Goal: Task Accomplishment & Management: Use online tool/utility

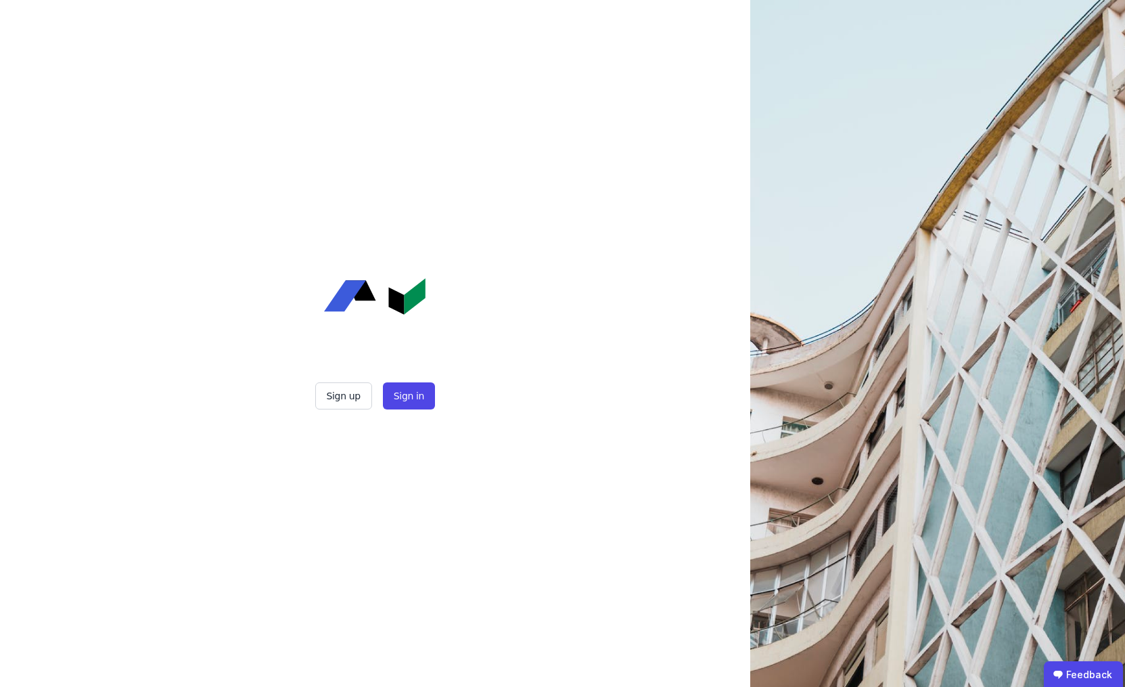
click at [426, 411] on div "Sign up Sign in" at bounding box center [375, 343] width 338 height 687
click at [425, 408] on button "Sign in" at bounding box center [409, 395] width 52 height 27
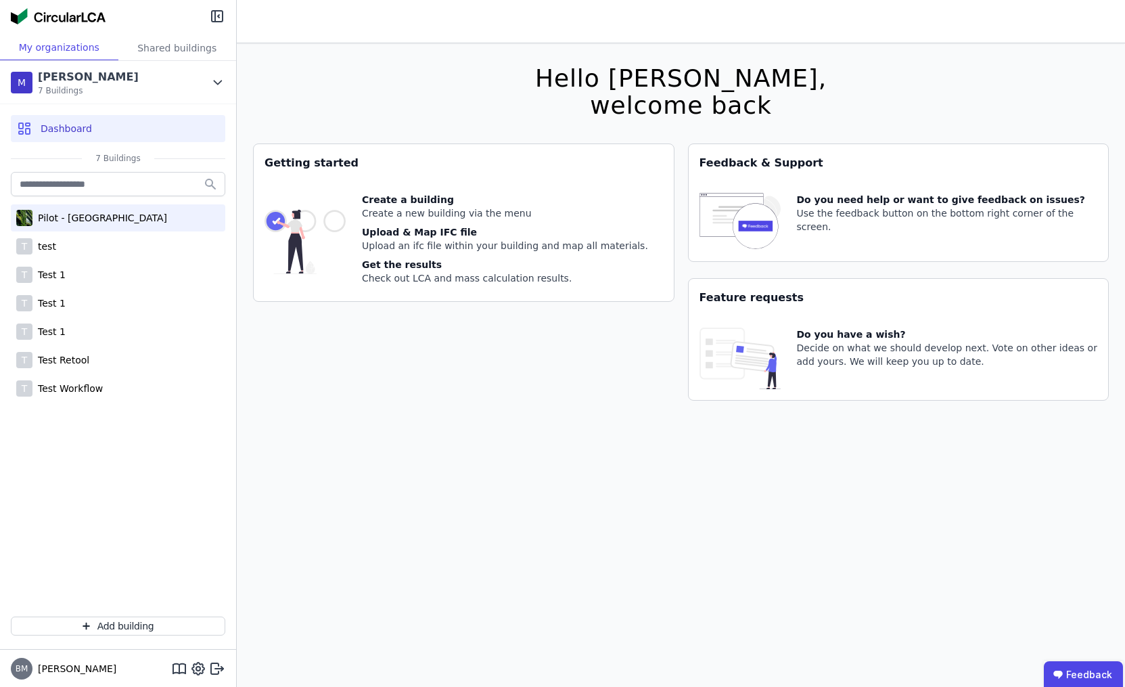
click at [111, 216] on div "Pilot - Green Building" at bounding box center [99, 218] width 135 height 14
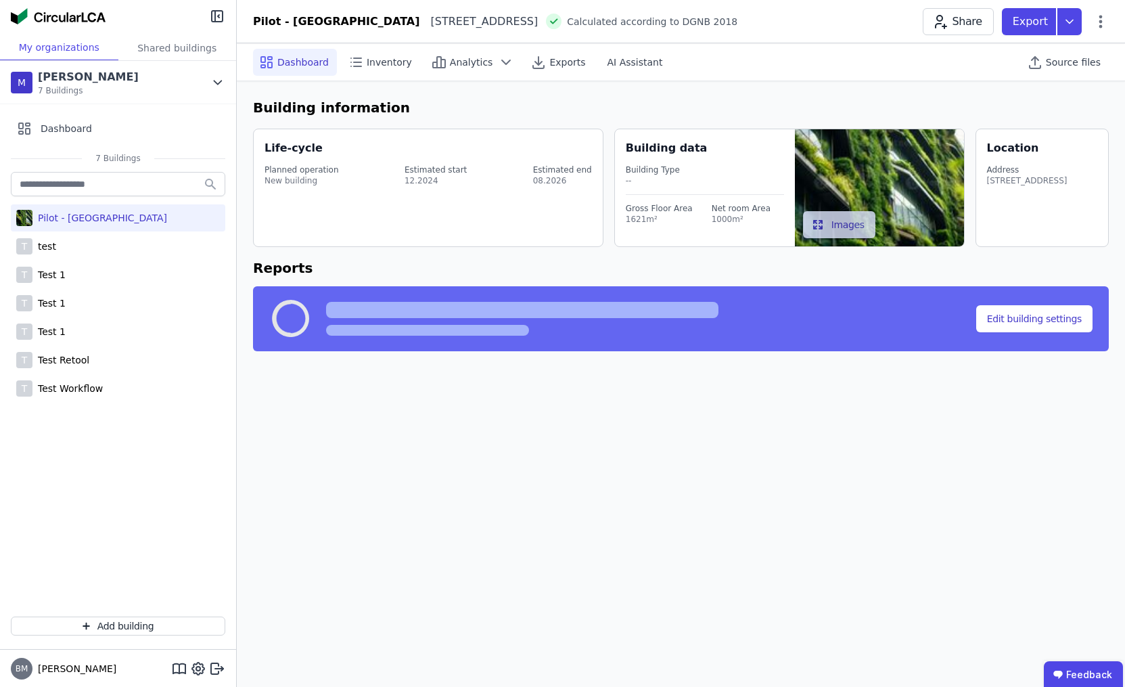
select select "*"
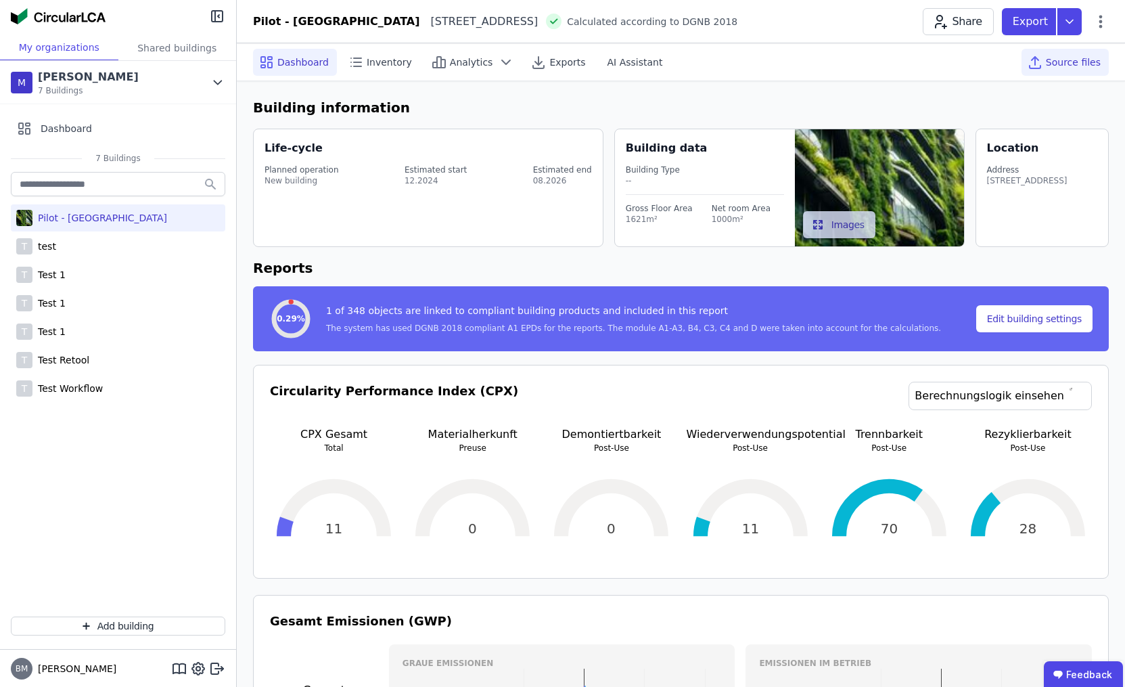
drag, startPoint x: 1071, startPoint y: 69, endPoint x: 1066, endPoint y: 64, distance: 7.2
click at [1071, 69] on div "Source files" at bounding box center [1065, 62] width 87 height 27
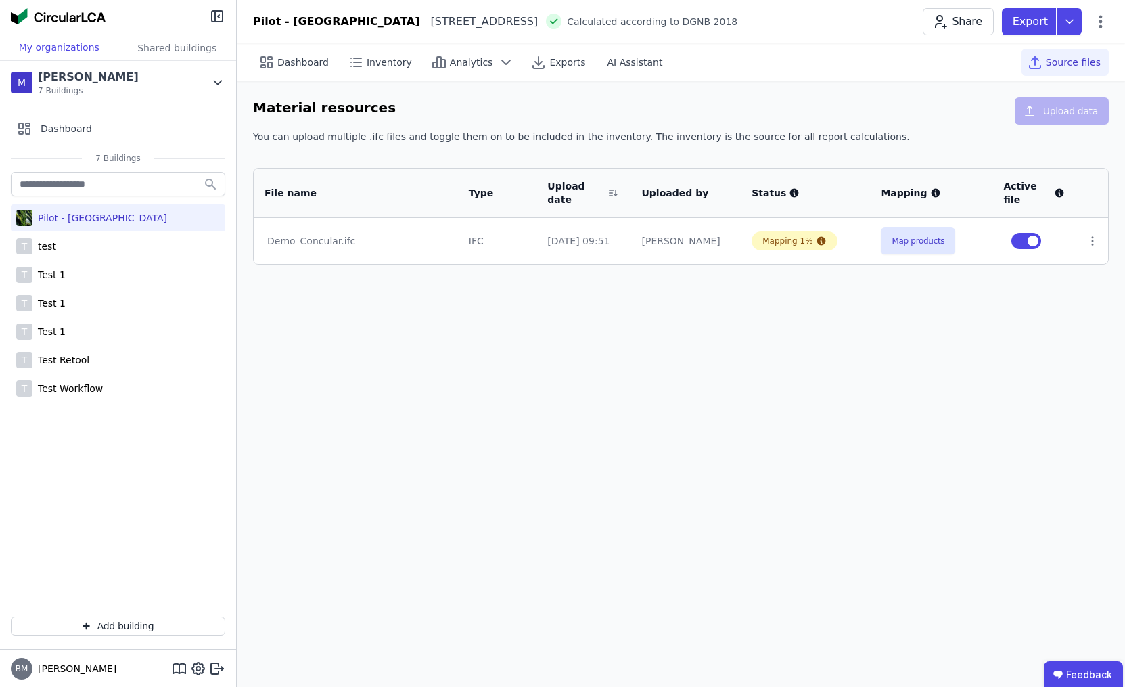
click at [1066, 64] on span "Source files" at bounding box center [1073, 62] width 55 height 14
click at [920, 245] on button "Map products" at bounding box center [918, 240] width 74 height 27
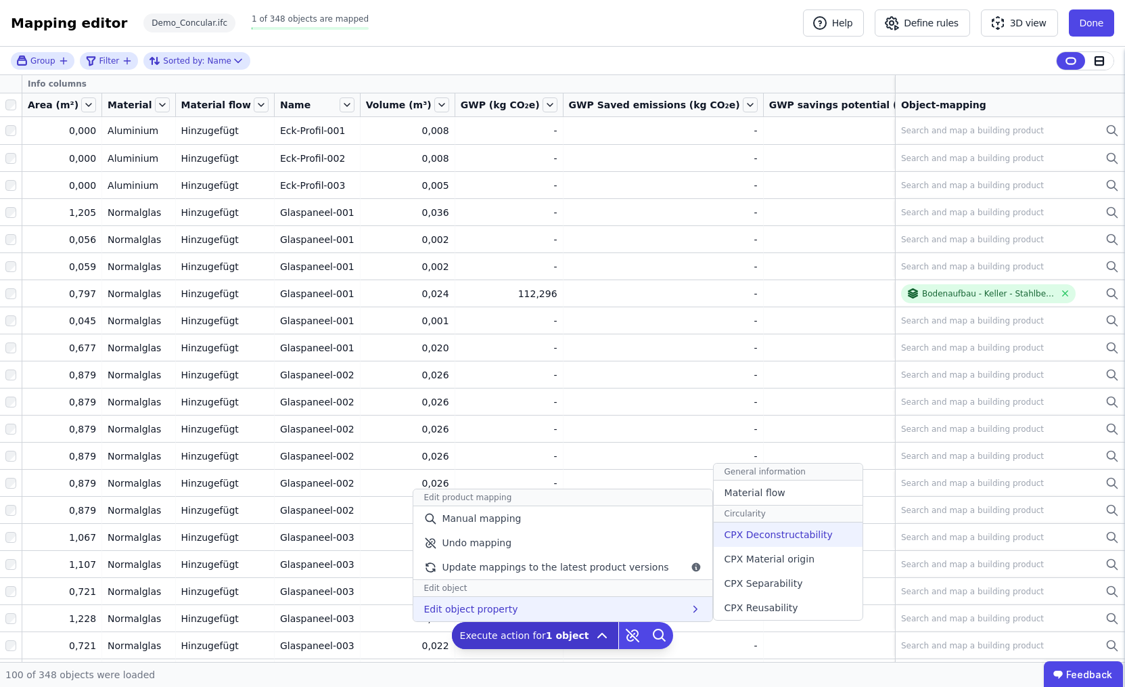
click at [754, 537] on span "CPX Deconstructability" at bounding box center [779, 535] width 108 height 14
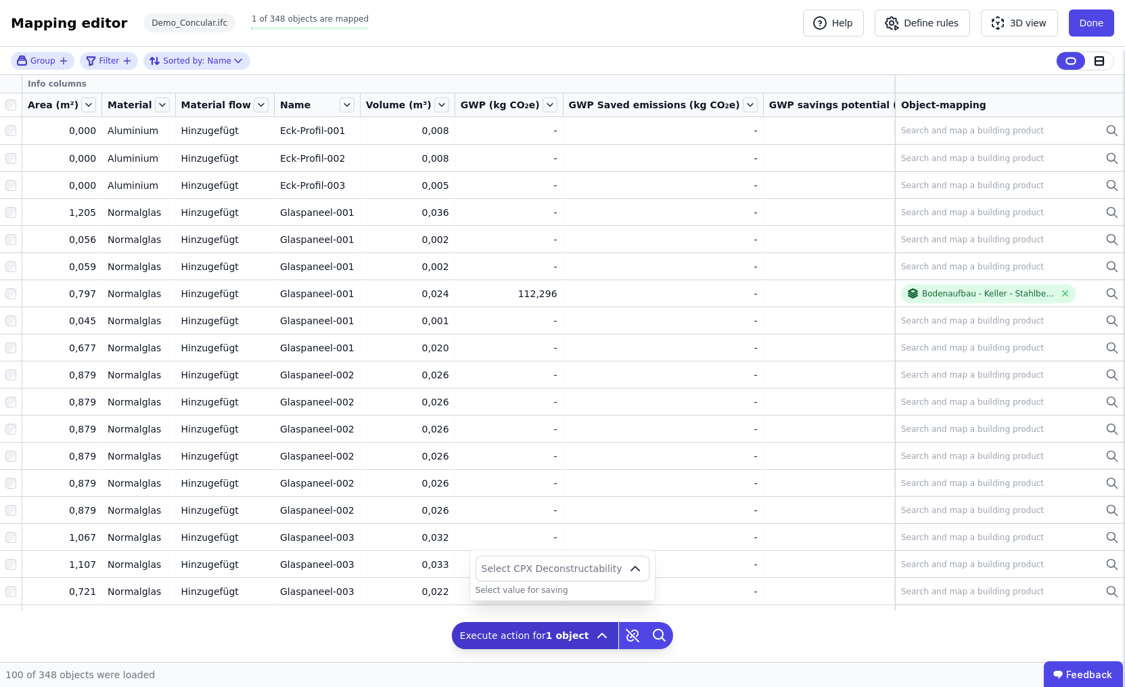
click at [618, 576] on button "Select CPX Deconstructability" at bounding box center [563, 568] width 175 height 26
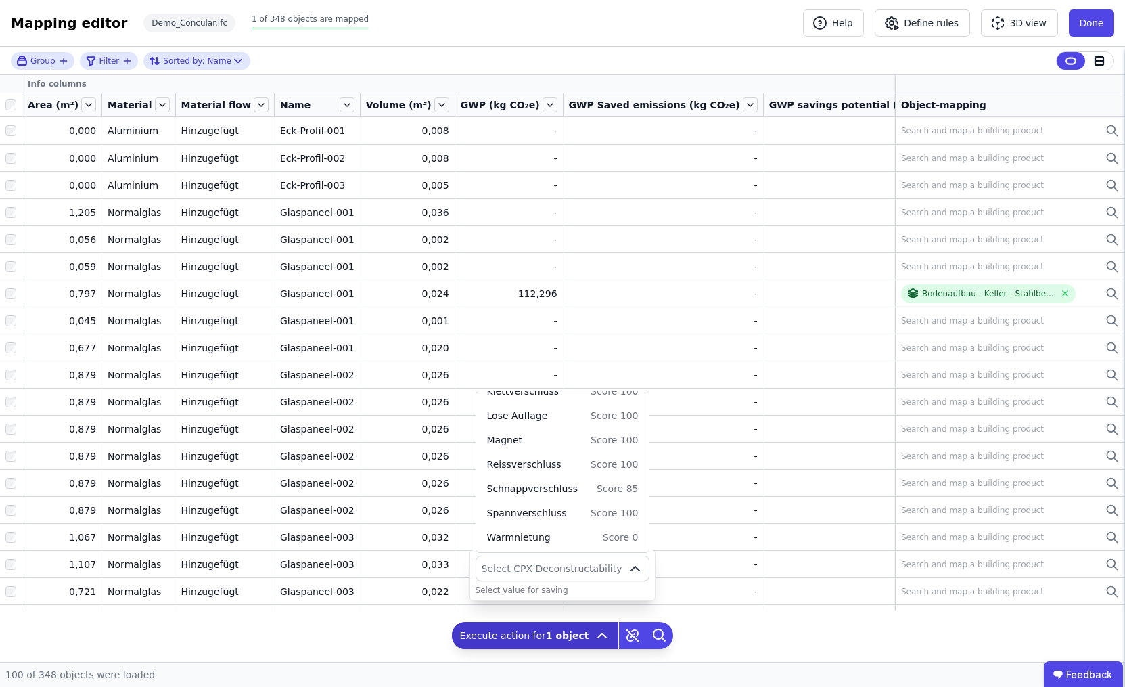
scroll to position [283, 0]
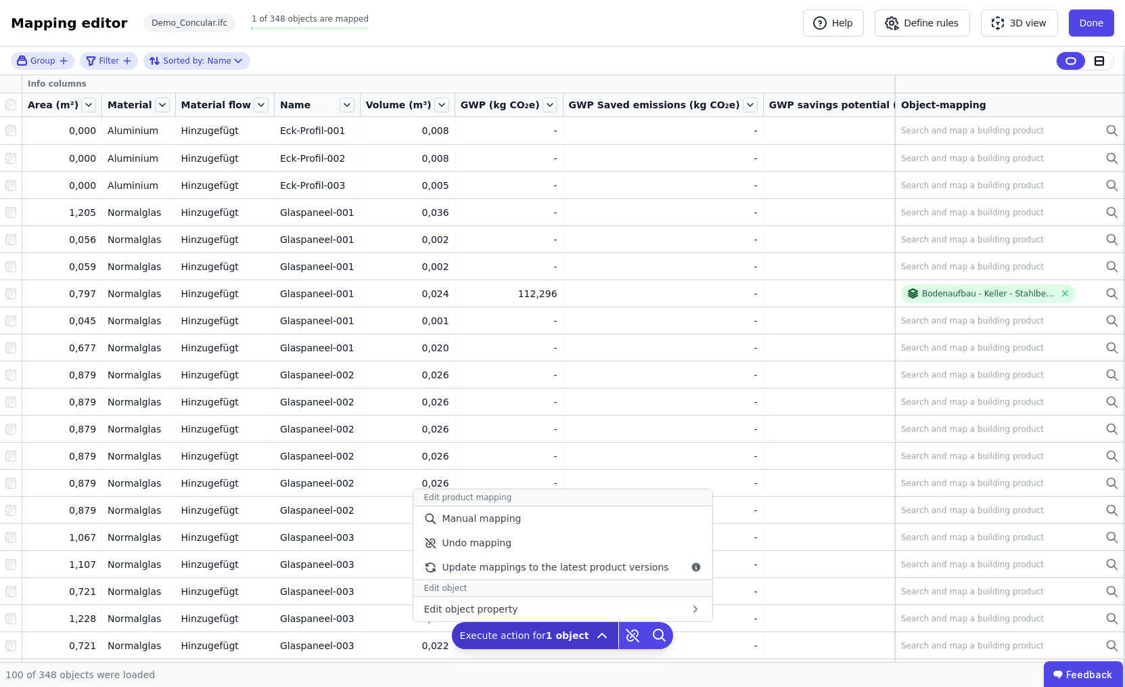
click at [578, 650] on div "Group Filter Sorted by: Name Info columns Area (m²) Material Material flow Name…" at bounding box center [562, 354] width 1125 height 615
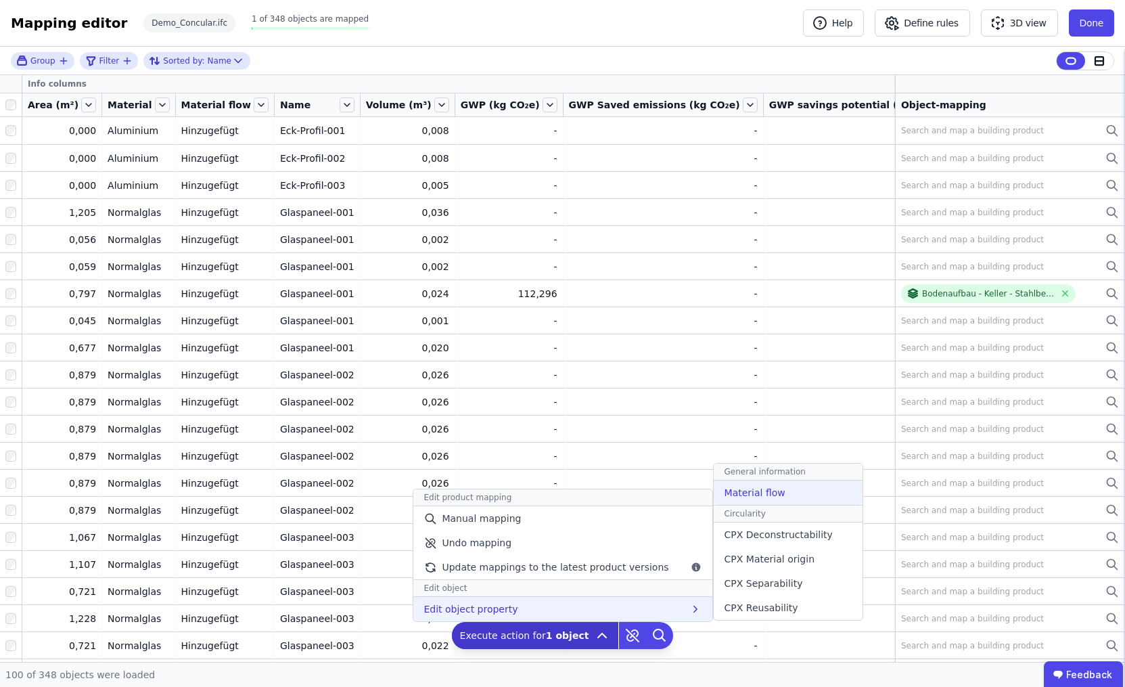
click at [780, 491] on div "Material flow" at bounding box center [788, 492] width 149 height 24
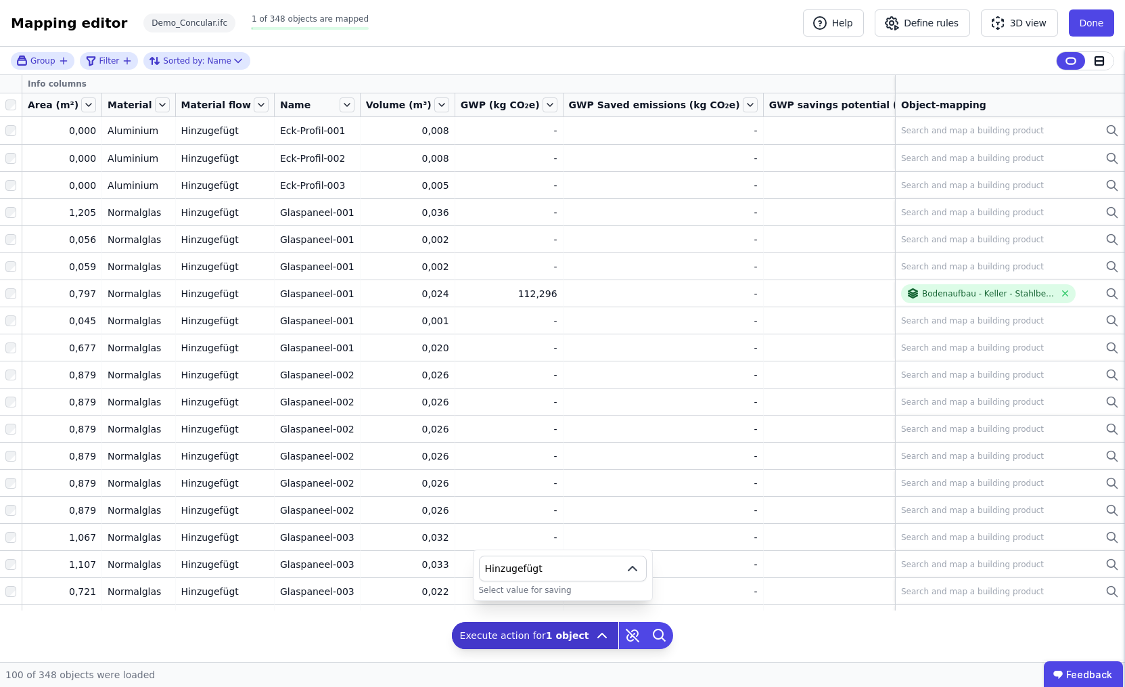
click at [602, 567] on span "Hinzugefügt" at bounding box center [552, 569] width 134 height 14
click at [574, 514] on div "Entfernt" at bounding box center [563, 513] width 145 height 14
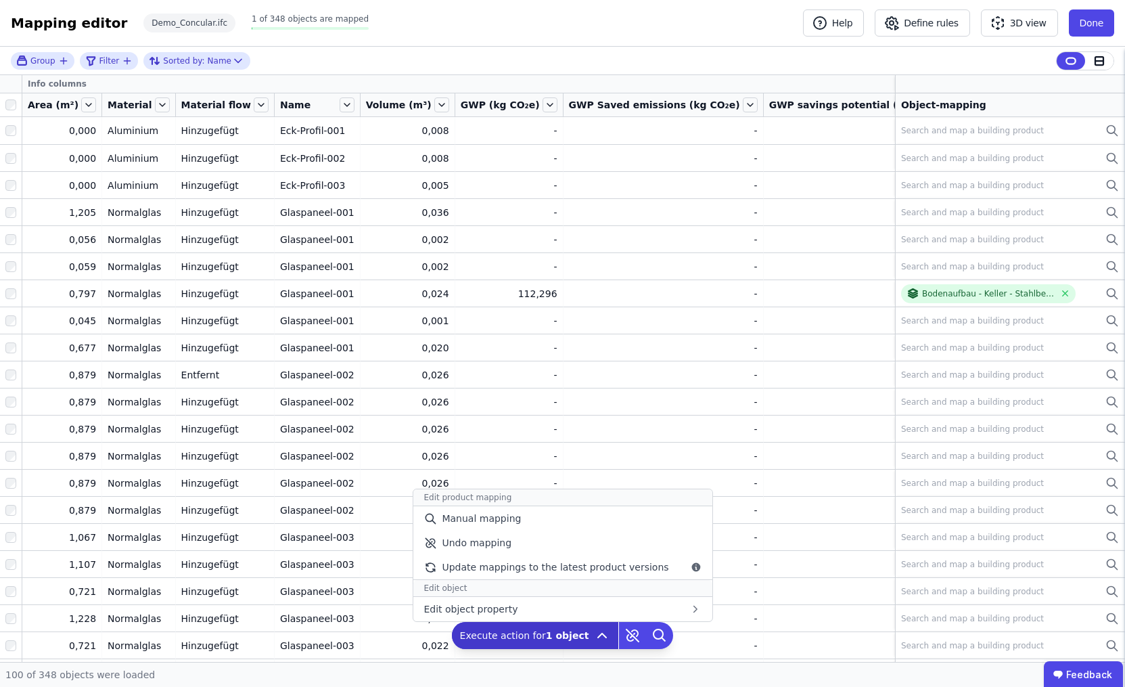
click at [545, 633] on span "Execute action for 1 object" at bounding box center [524, 636] width 129 height 14
